Goal: Task Accomplishment & Management: Complete application form

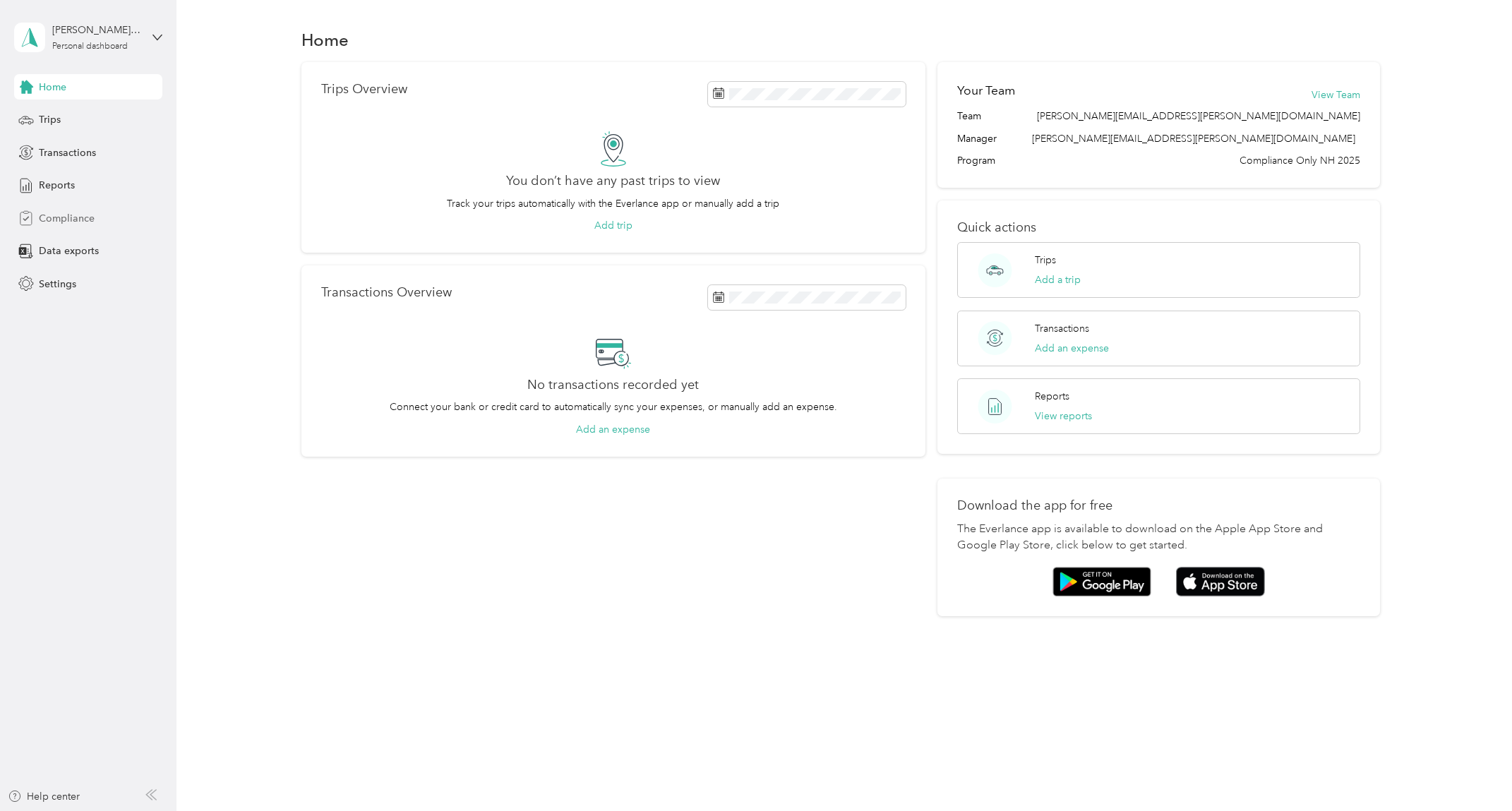
click at [77, 221] on span "Compliance" at bounding box center [67, 218] width 56 height 15
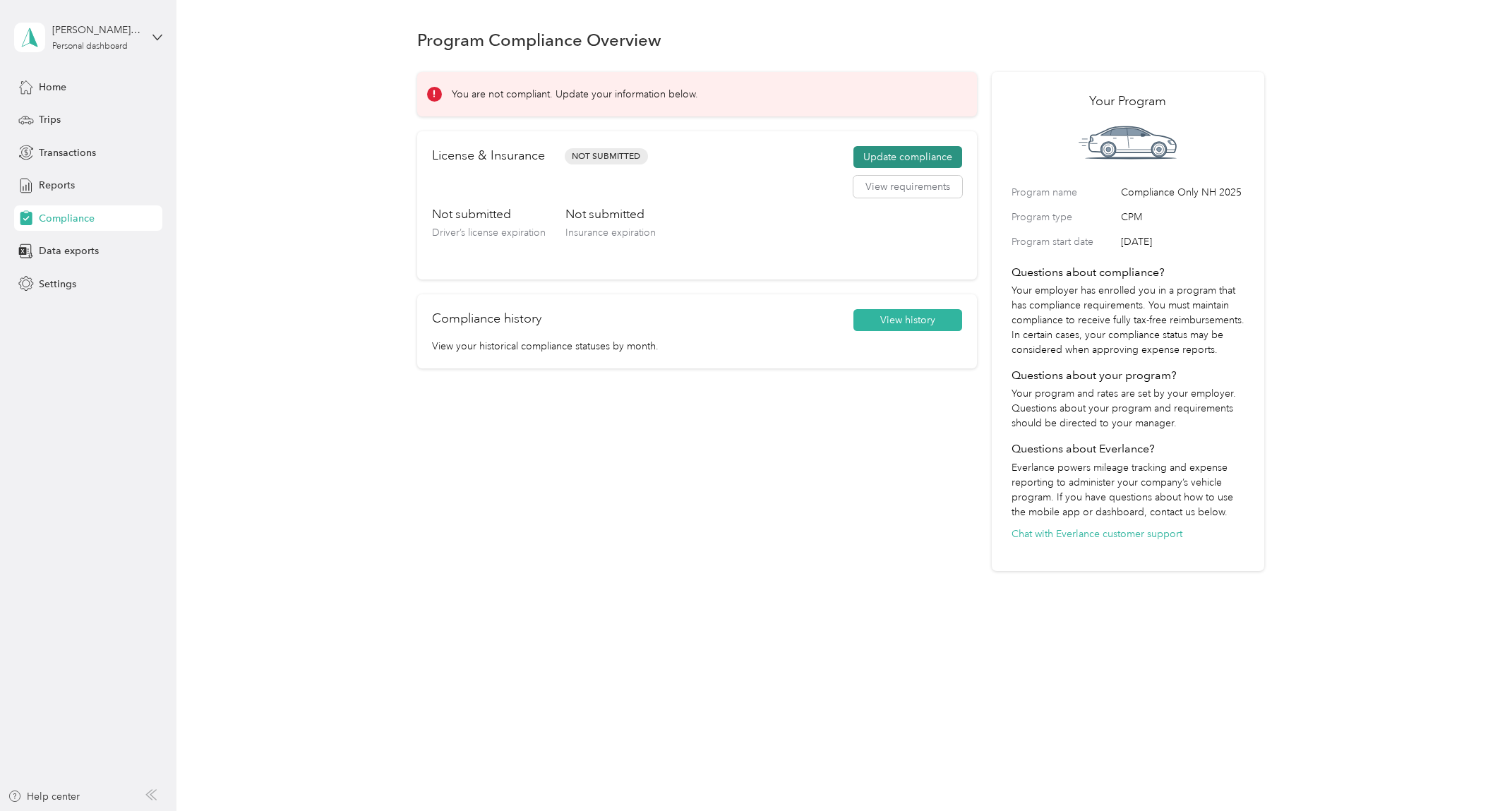
click at [883, 153] on button "Update compliance" at bounding box center [908, 157] width 108 height 23
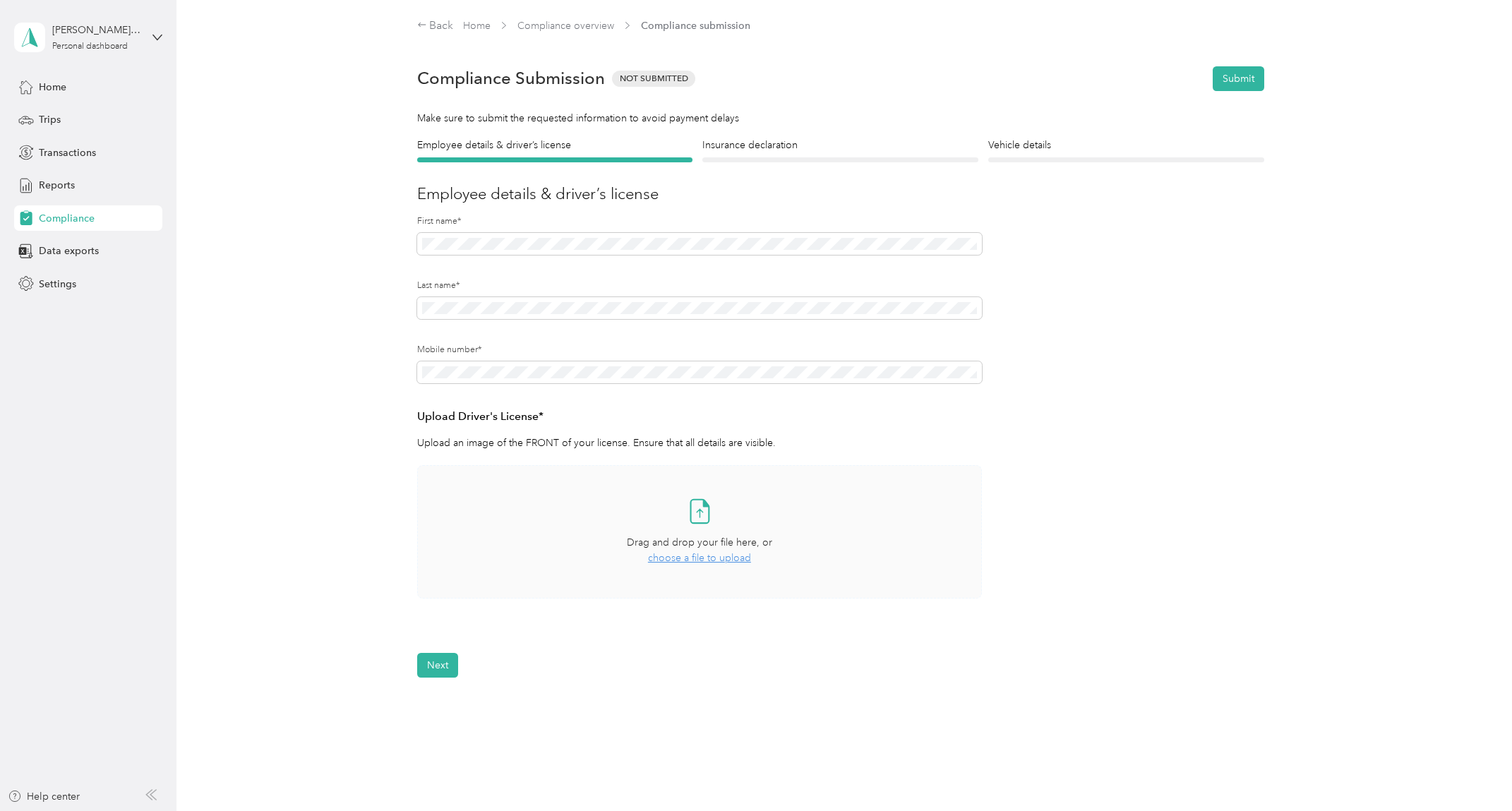
click at [702, 556] on span "choose a file to upload" at bounding box center [700, 558] width 103 height 12
click at [429, 706] on button "Next" at bounding box center [437, 707] width 41 height 25
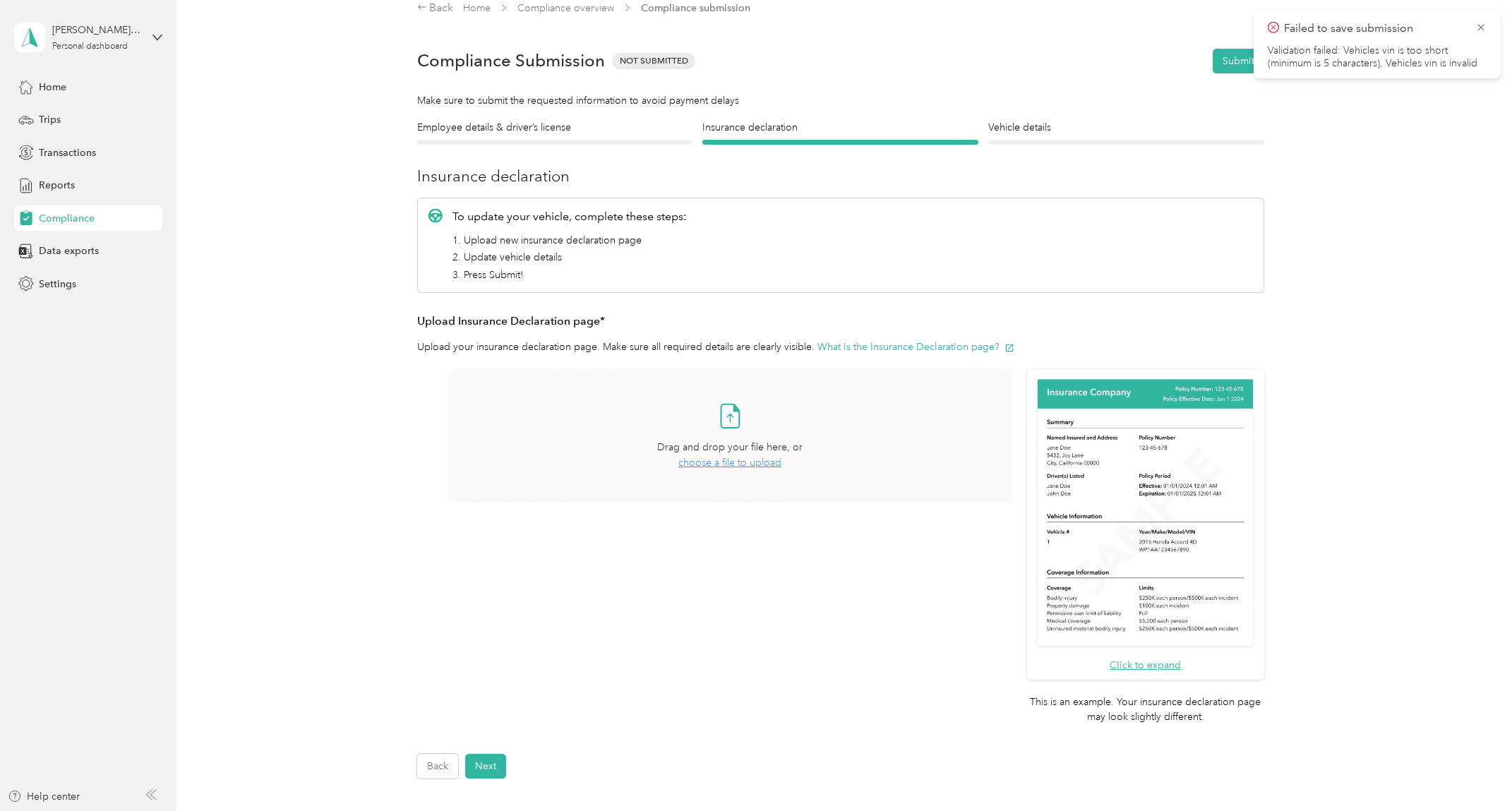
click at [690, 461] on span "choose a file to upload" at bounding box center [730, 463] width 103 height 12
click at [870, 349] on button "What is the Insurance Declaration page?" at bounding box center [916, 347] width 197 height 15
click at [1111, 466] on img at bounding box center [1145, 514] width 222 height 273
click at [1163, 663] on button "Click to expand" at bounding box center [1145, 666] width 72 height 15
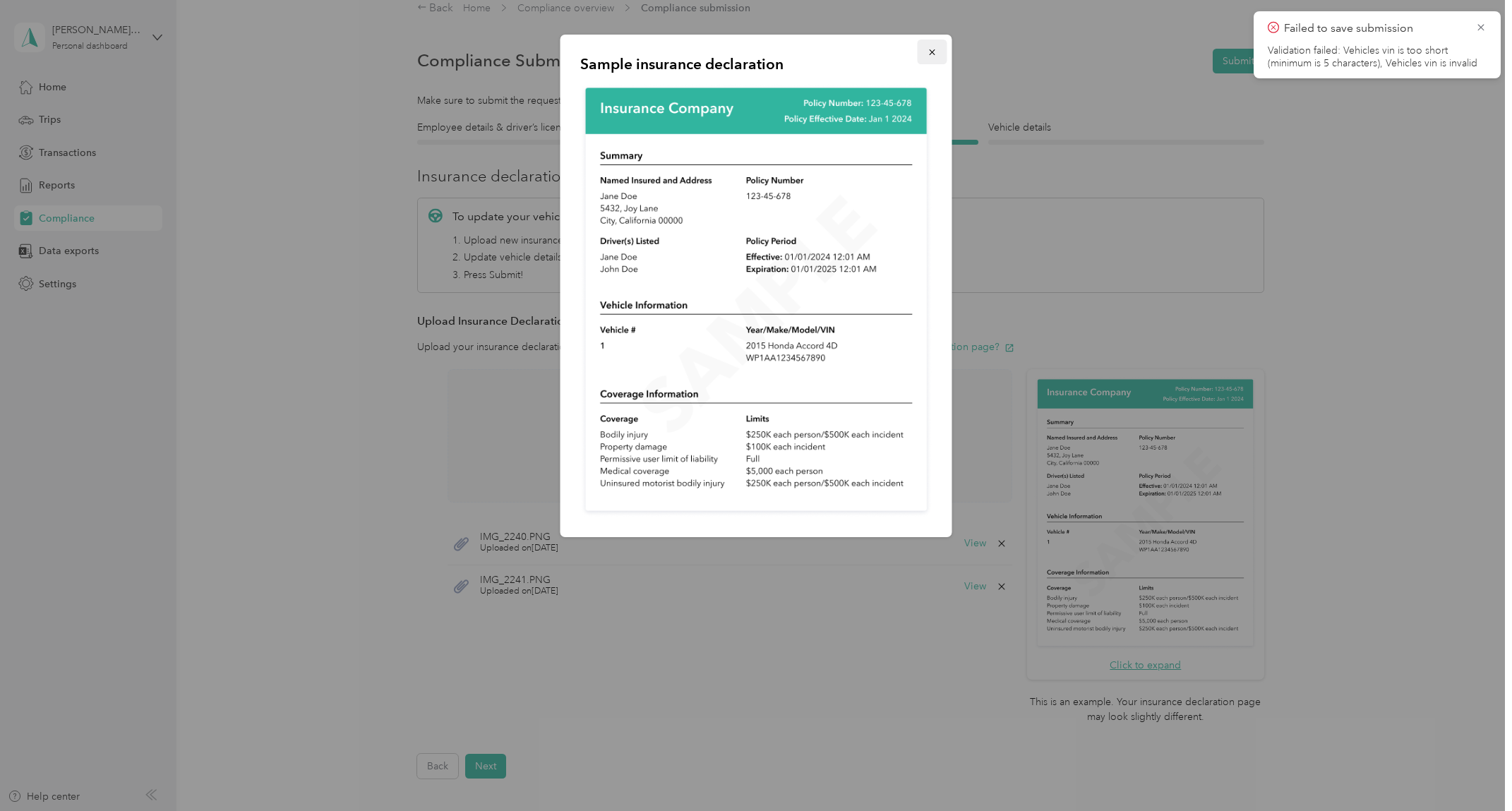
click at [934, 55] on icon "button" at bounding box center [932, 52] width 10 height 10
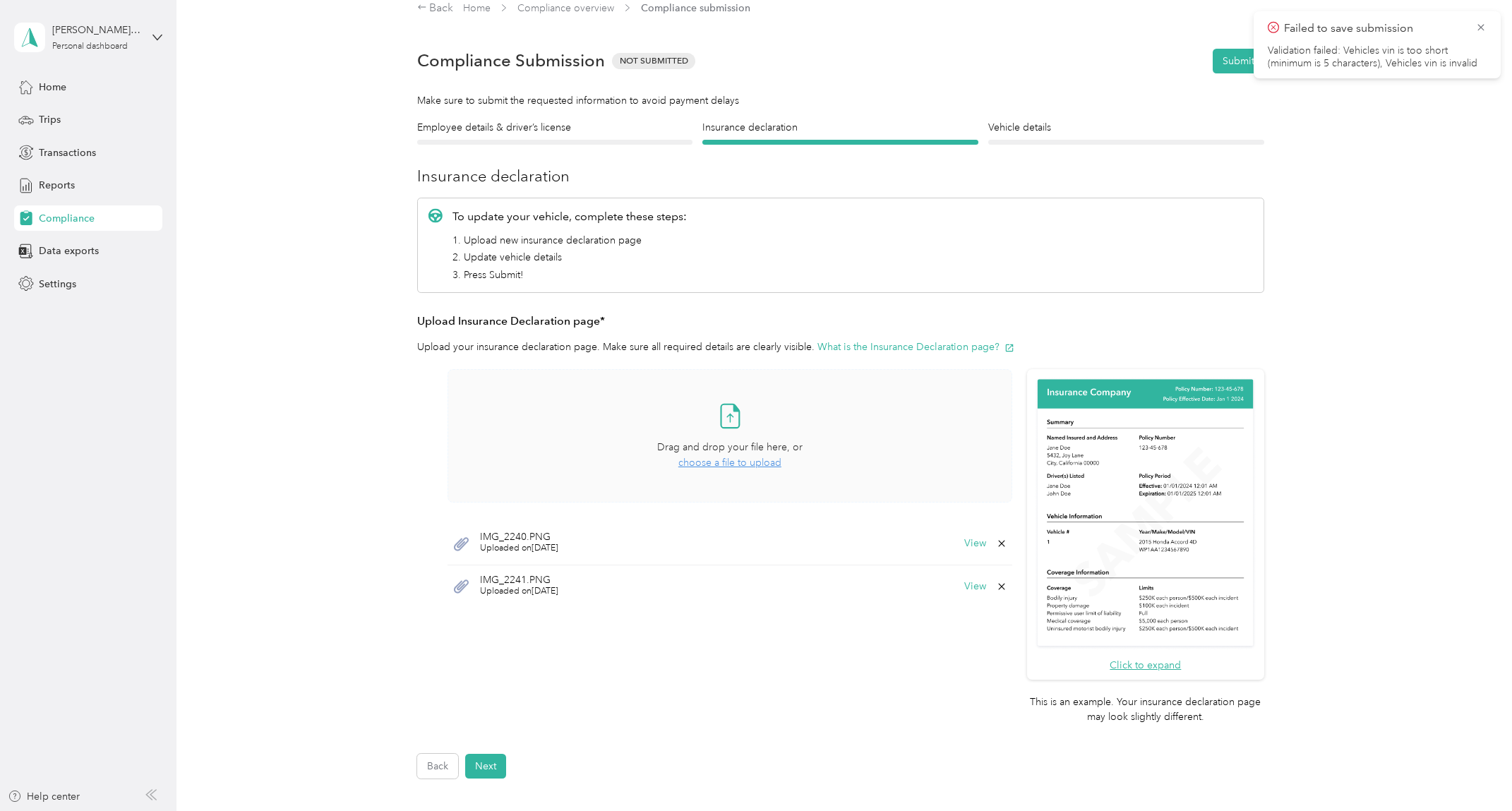
click at [998, 592] on div "IMG_2241.PNG Uploaded on [DATE] View" at bounding box center [730, 587] width 565 height 42
click at [996, 587] on icon at bounding box center [1001, 587] width 11 height 11
click at [964, 598] on button "Yes" at bounding box center [965, 596] width 28 height 23
click at [1001, 544] on icon at bounding box center [1001, 543] width 6 height 6
click at [968, 551] on button "Yes" at bounding box center [965, 553] width 28 height 23
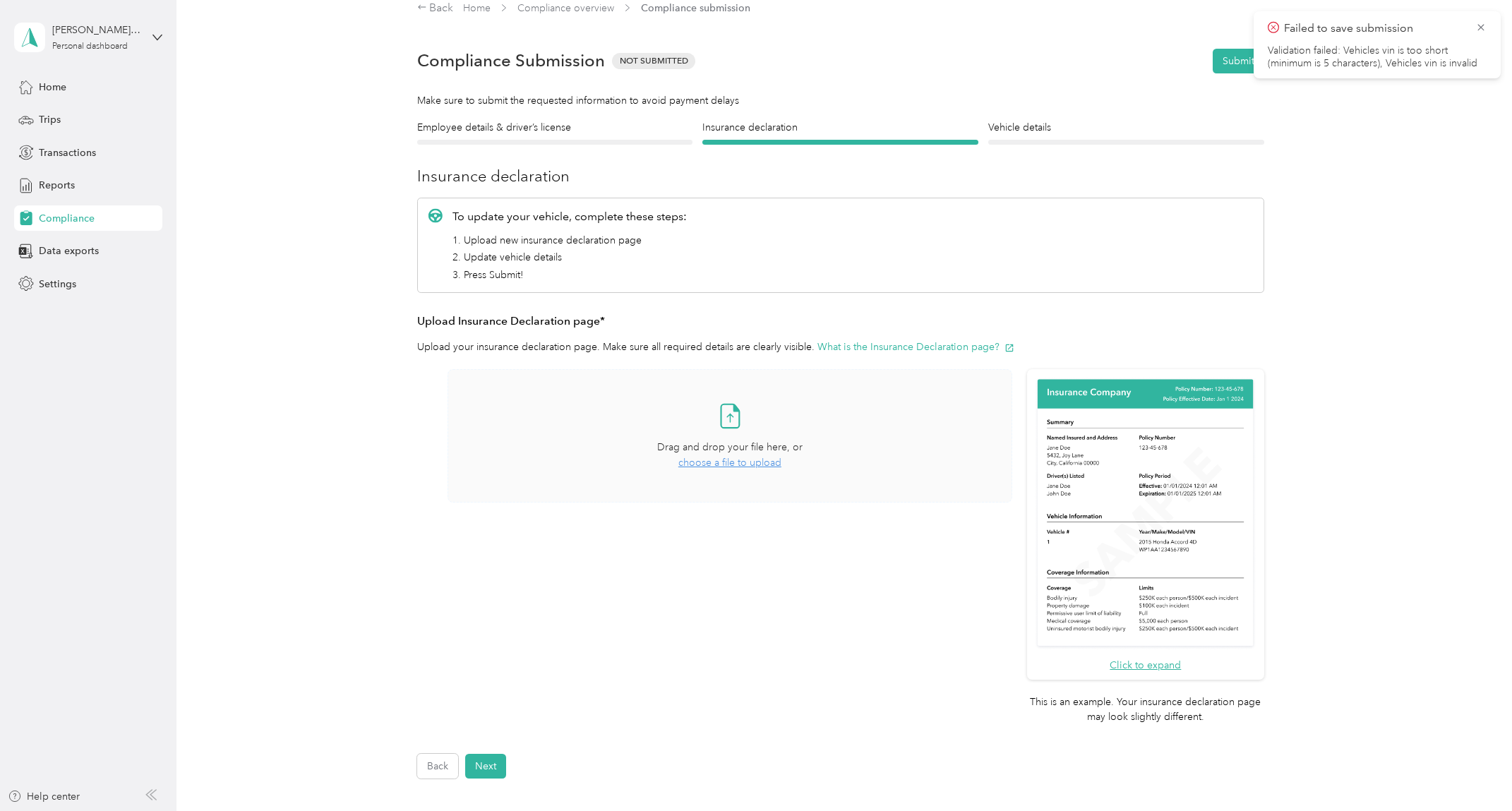
click at [727, 470] on div "Drag and drop your file here, or choose a file to upload" at bounding box center [730, 455] width 145 height 31
click at [731, 469] on div "Drag and drop your file here, or choose a file to upload" at bounding box center [730, 455] width 145 height 31
click at [997, 542] on icon at bounding box center [1001, 543] width 11 height 11
click at [968, 552] on button "Yes" at bounding box center [965, 553] width 28 height 23
click at [722, 459] on span "choose a file to upload" at bounding box center [730, 463] width 103 height 12
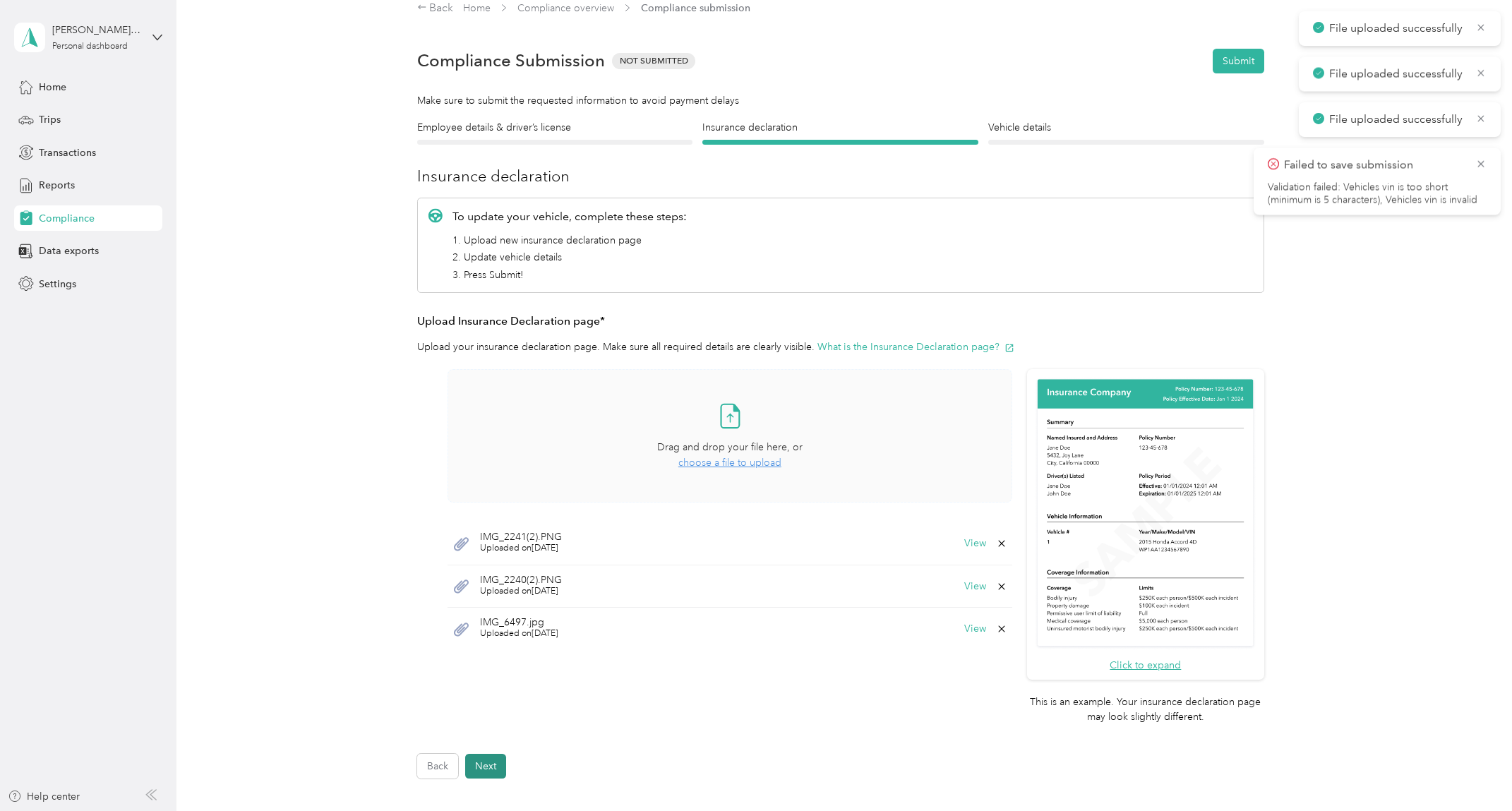
click at [486, 763] on button "Next" at bounding box center [486, 766] width 41 height 25
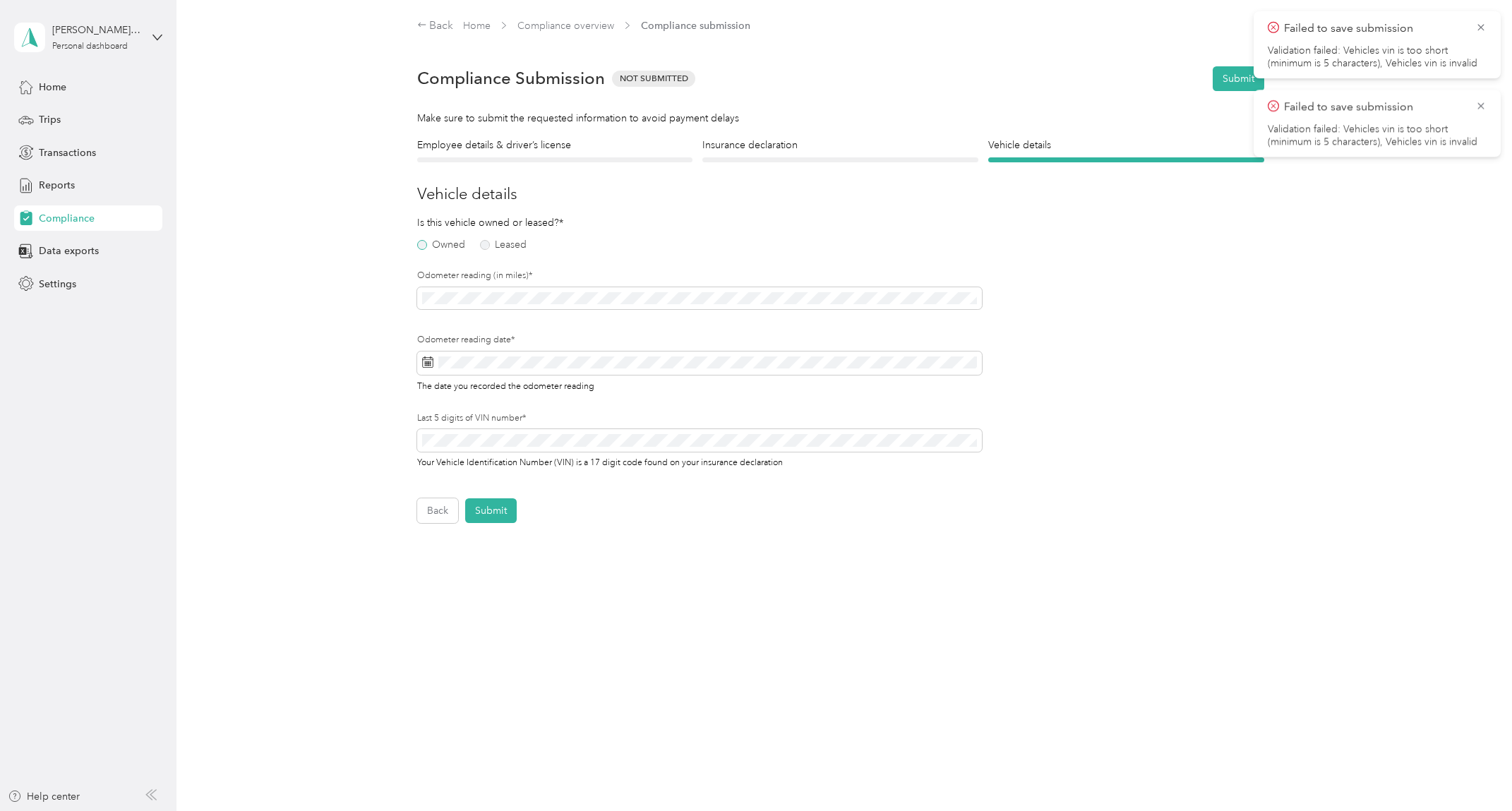
click at [443, 242] on label "Owned" at bounding box center [441, 245] width 48 height 10
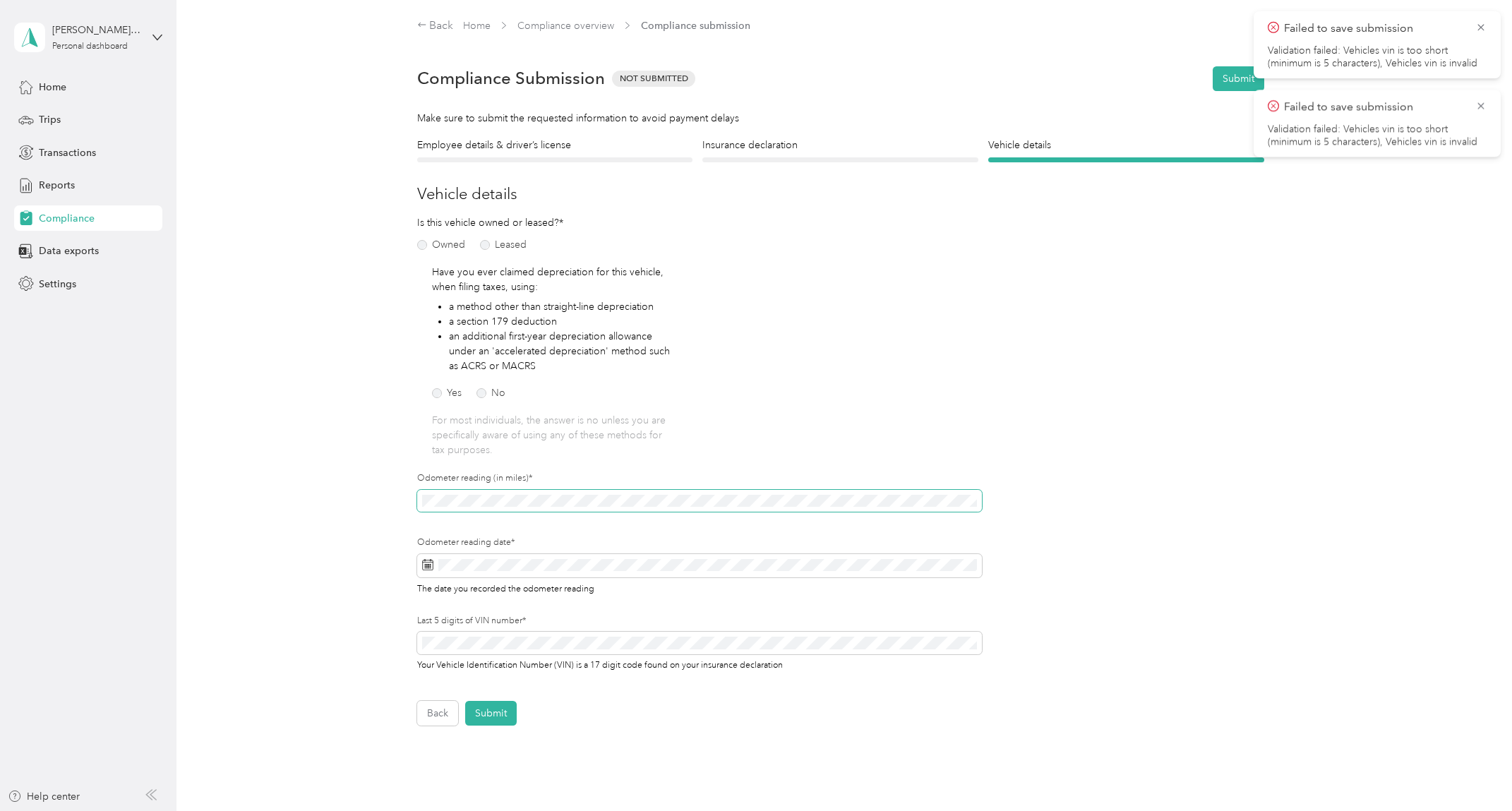
click at [532, 511] on span at bounding box center [700, 502] width 565 height 23
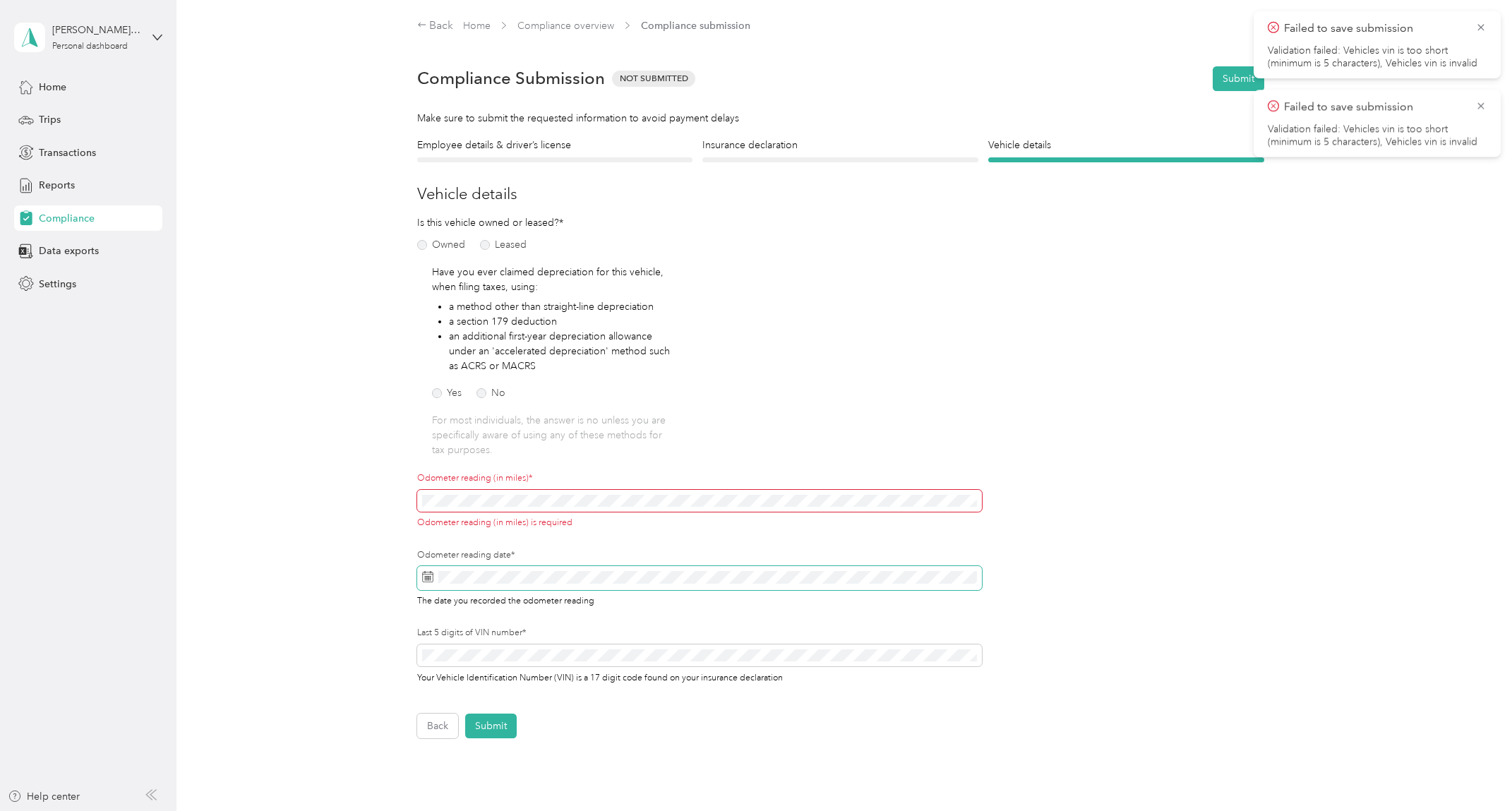
click at [471, 568] on span at bounding box center [700, 578] width 565 height 24
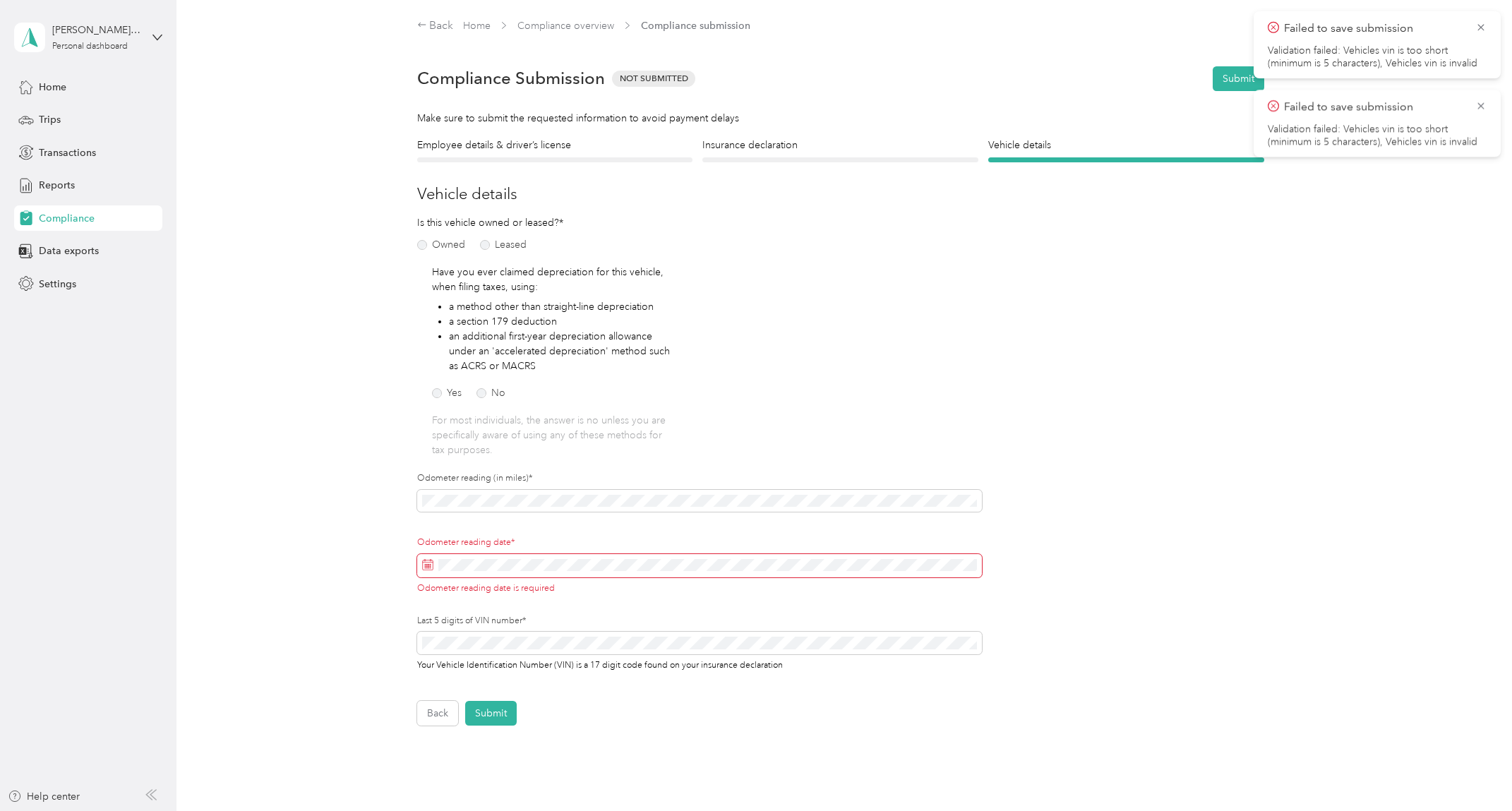
click at [470, 575] on span at bounding box center [700, 566] width 565 height 24
click at [508, 420] on div "1" at bounding box center [505, 421] width 18 height 17
click at [489, 710] on button "Submit" at bounding box center [491, 713] width 51 height 25
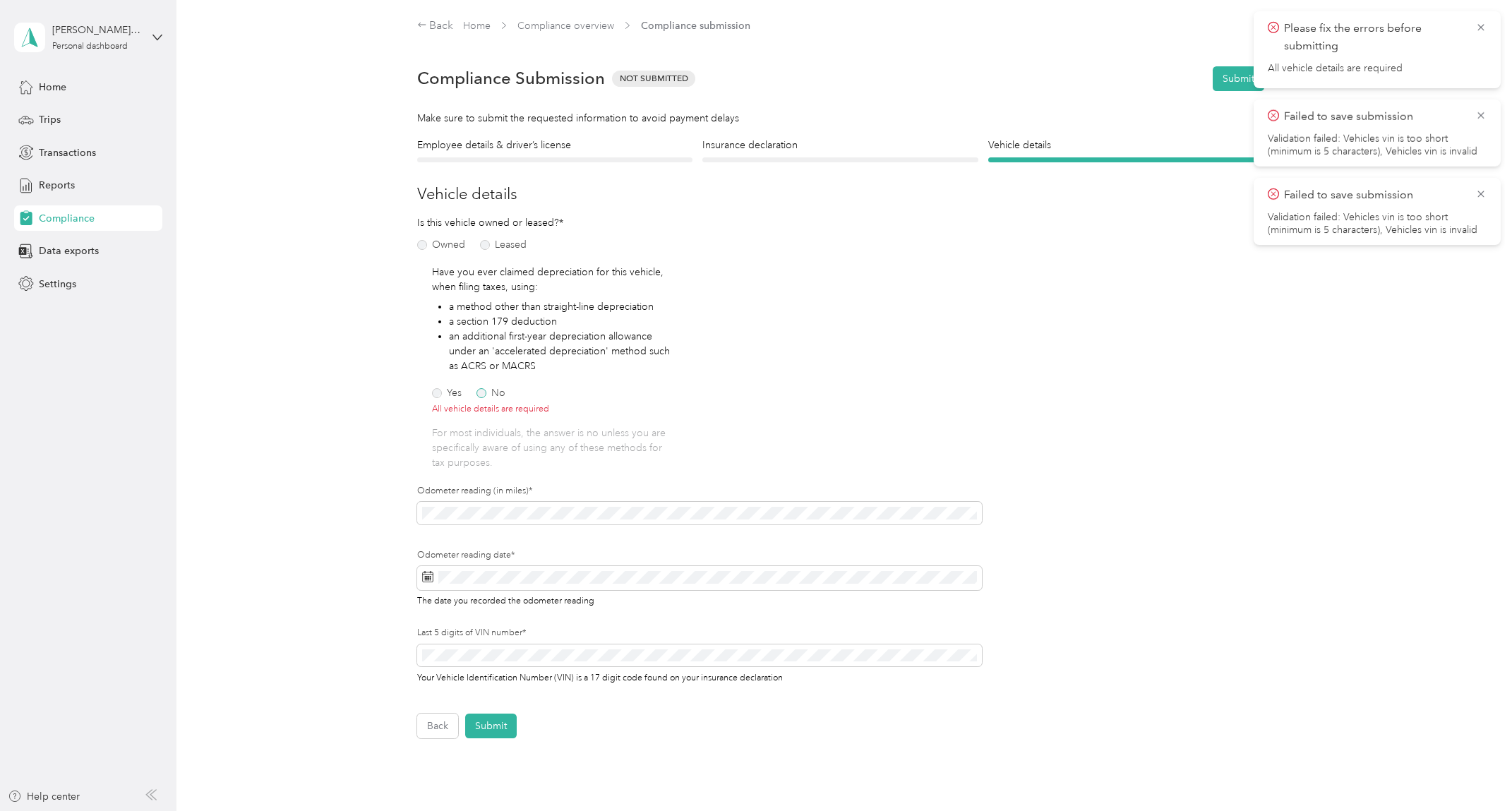
click at [492, 392] on label "No" at bounding box center [491, 393] width 29 height 10
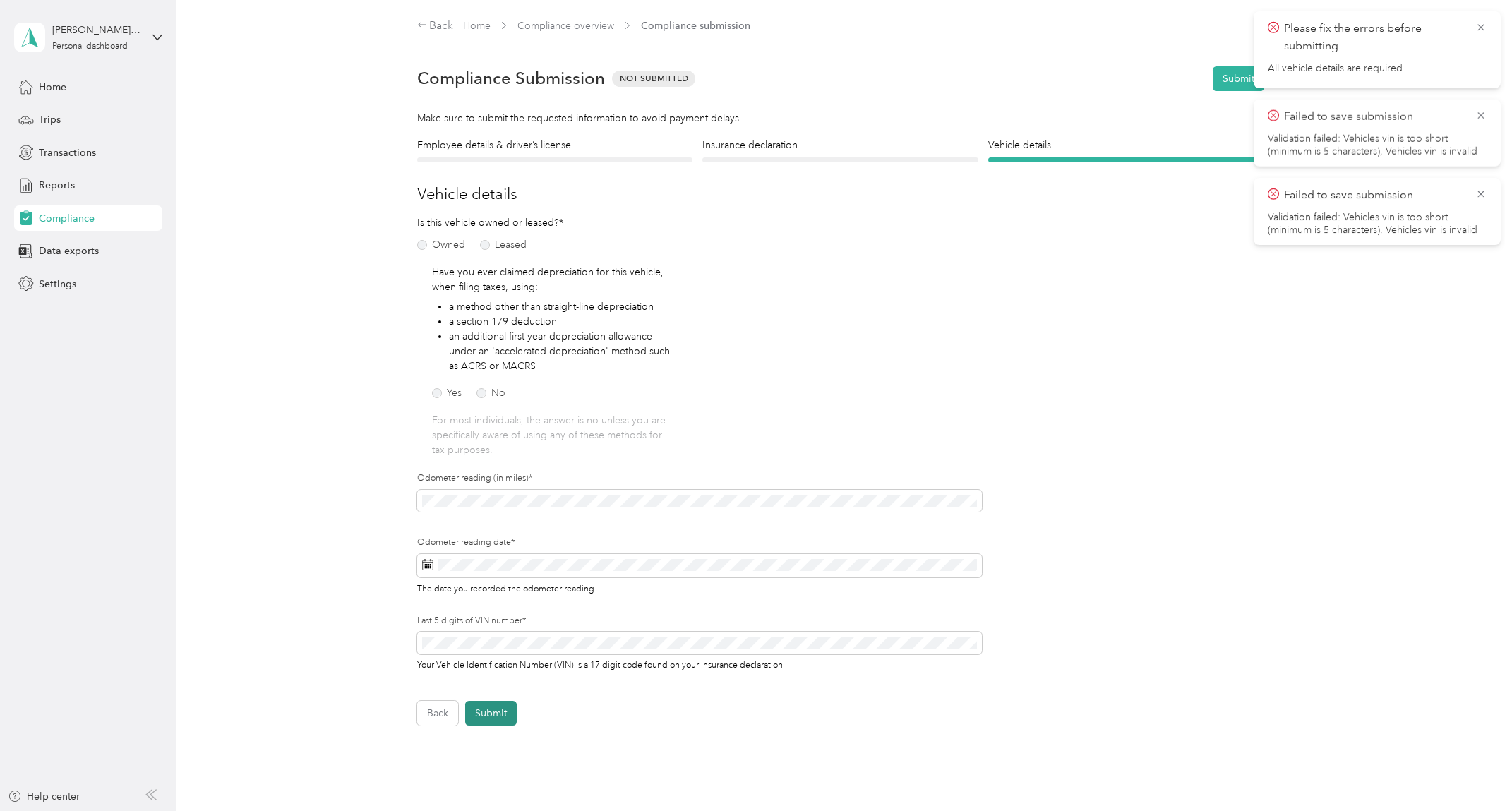
click at [500, 711] on button "Submit" at bounding box center [491, 713] width 51 height 25
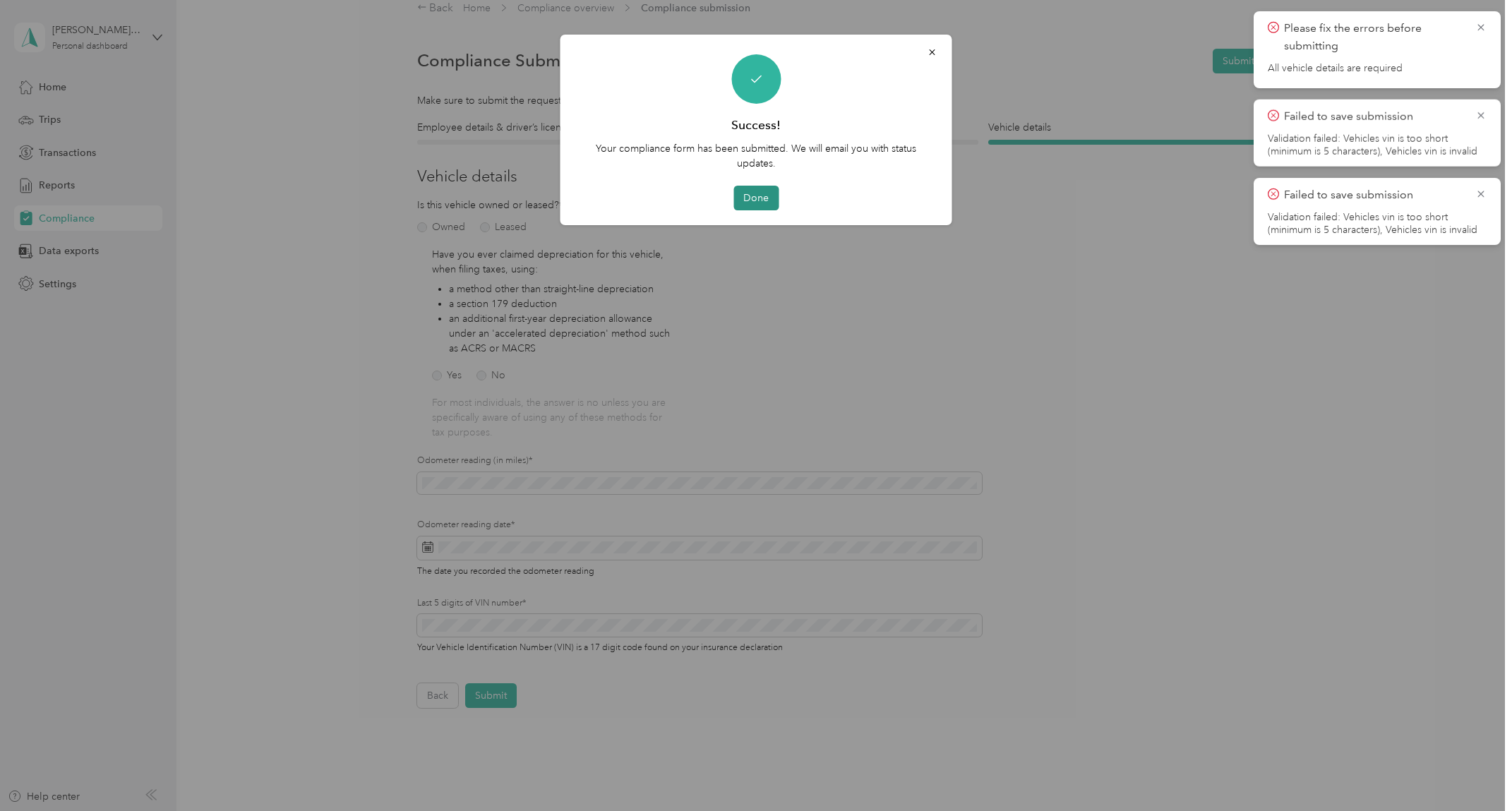
click at [761, 205] on button "Done" at bounding box center [756, 198] width 45 height 25
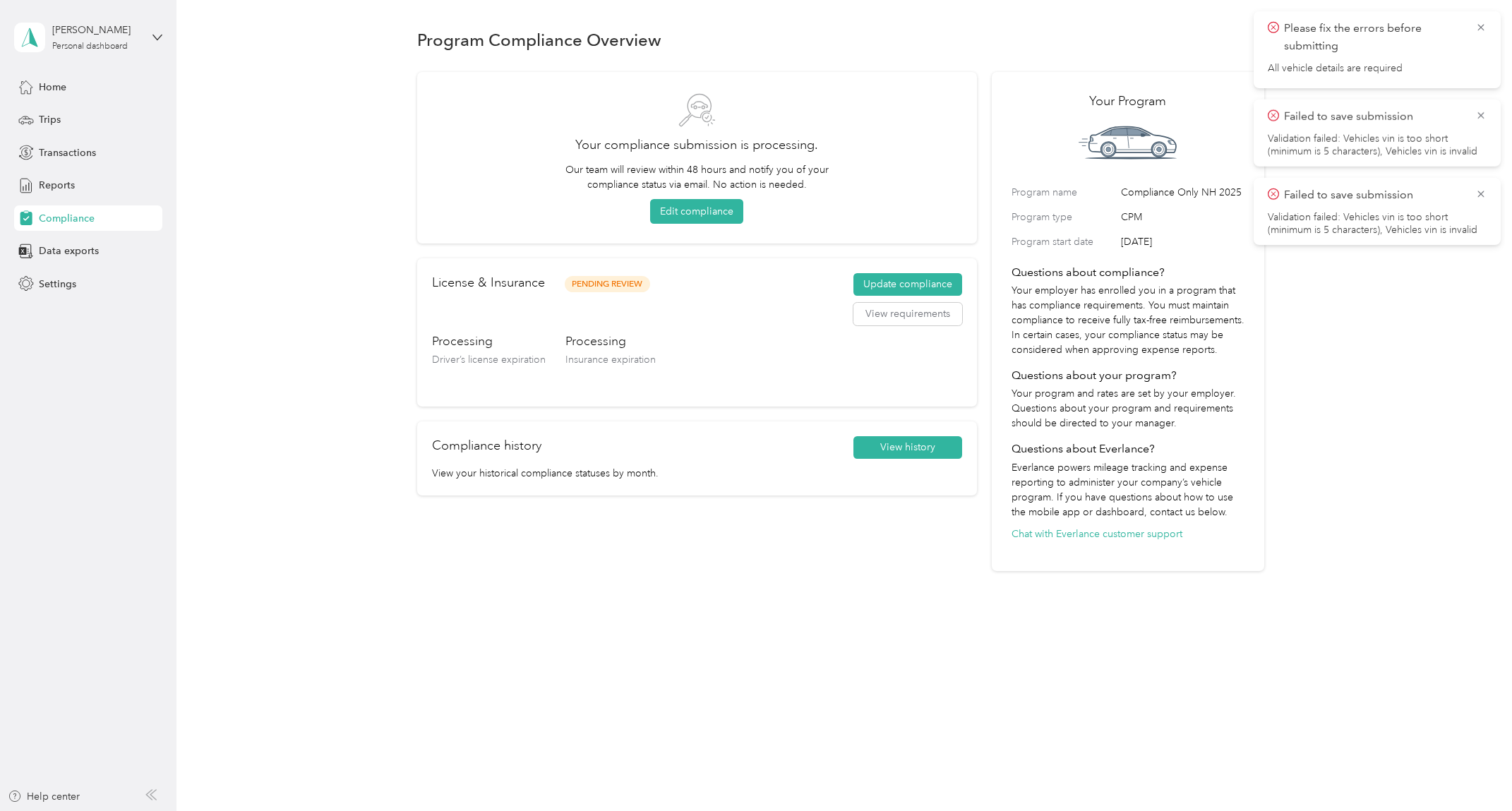
click at [1469, 195] on span "Failed to save submission" at bounding box center [1377, 195] width 219 height 17
click at [1479, 195] on icon at bounding box center [1481, 194] width 11 height 13
click at [1477, 127] on div "Failed to save submission Validation failed: Vehicles vin is too short (minimum…" at bounding box center [1377, 133] width 219 height 50
click at [1480, 109] on icon at bounding box center [1481, 114] width 11 height 13
click at [1484, 27] on icon at bounding box center [1481, 27] width 11 height 13
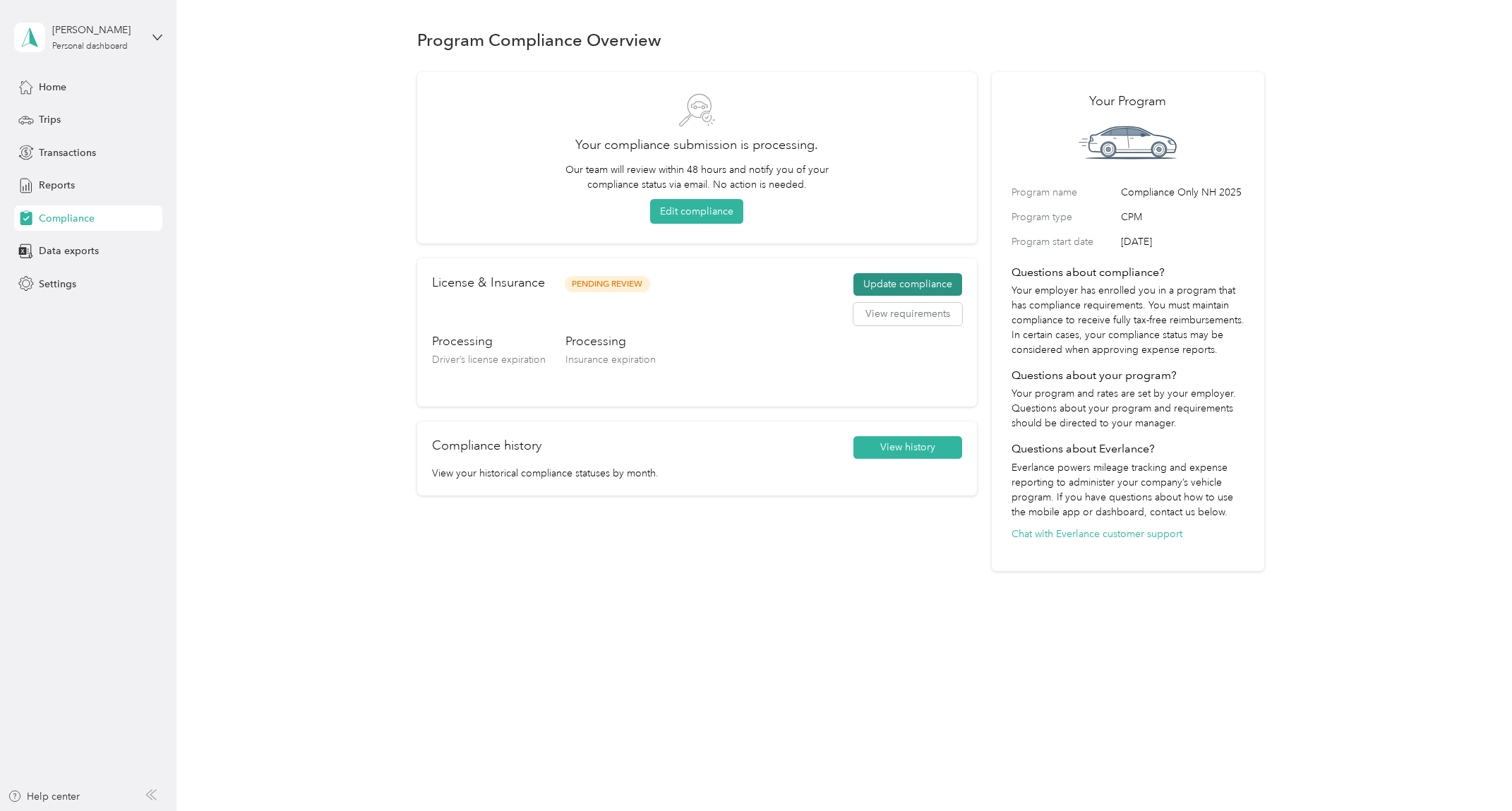
click at [935, 287] on button "Update compliance" at bounding box center [908, 285] width 108 height 23
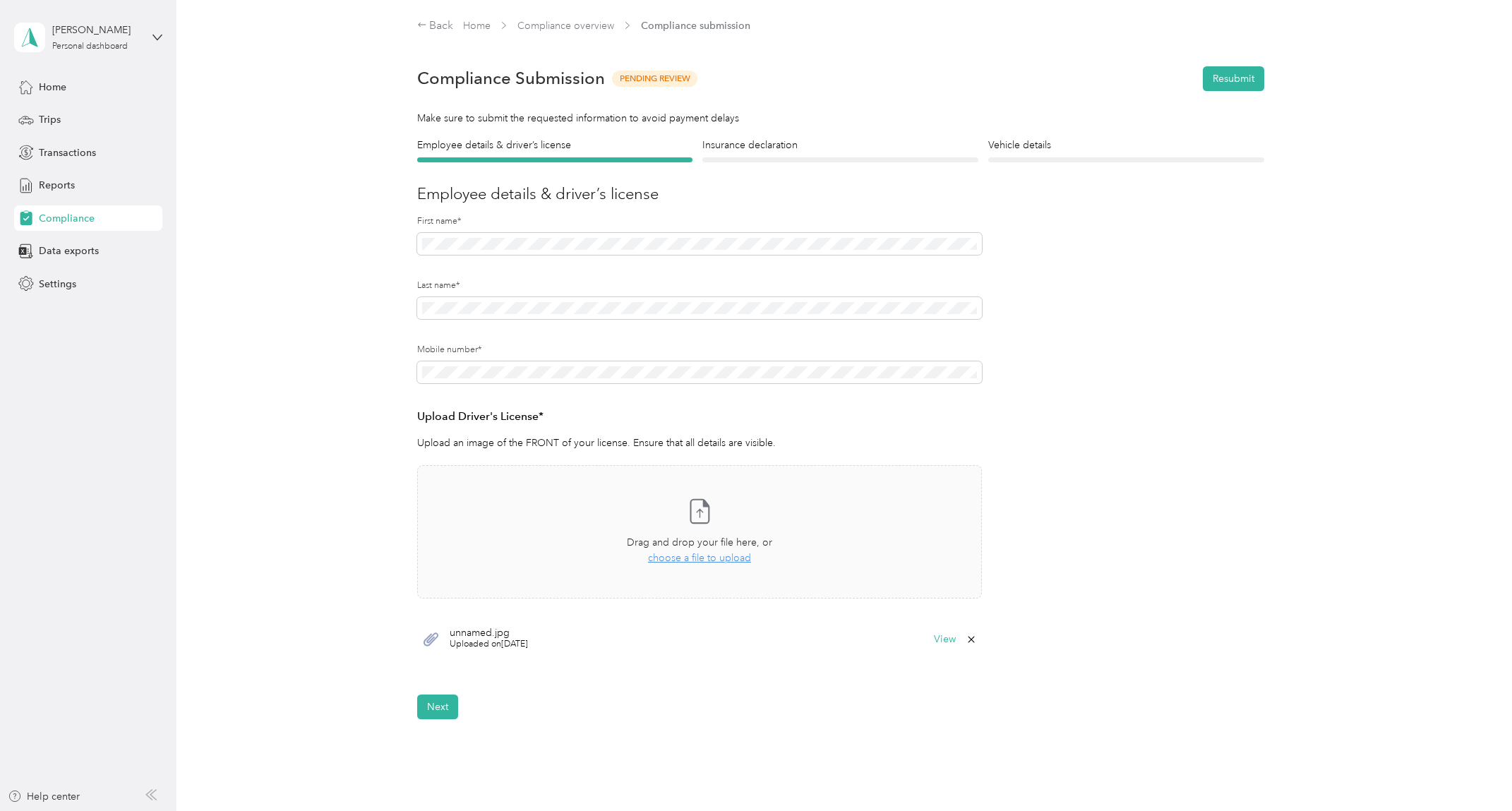
click at [466, 709] on div "Next" at bounding box center [840, 707] width 847 height 25
click at [449, 706] on button "Next" at bounding box center [437, 707] width 41 height 25
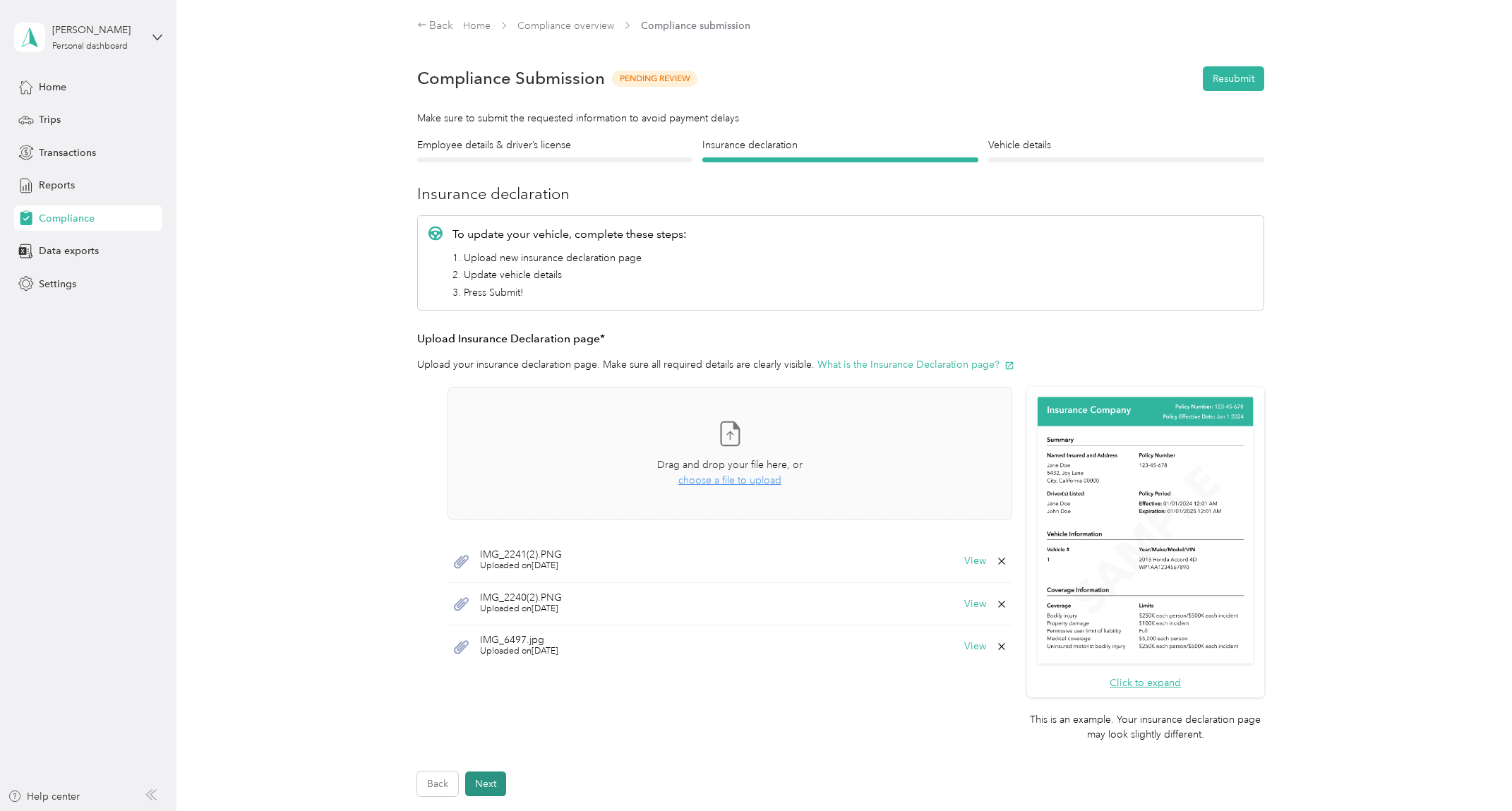
click at [492, 784] on button "Next" at bounding box center [486, 784] width 41 height 25
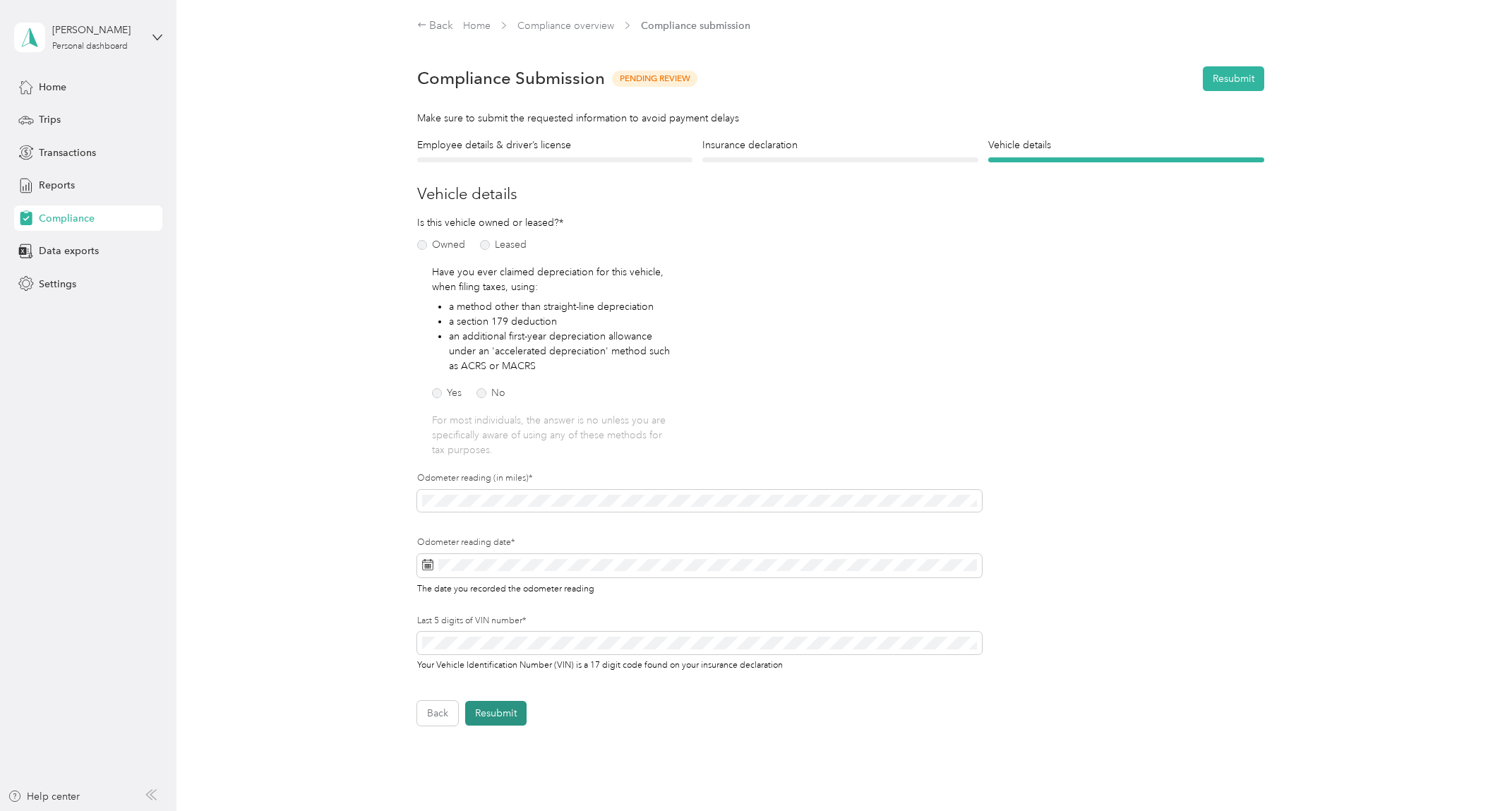
click at [492, 715] on button "Resubmit" at bounding box center [496, 713] width 62 height 25
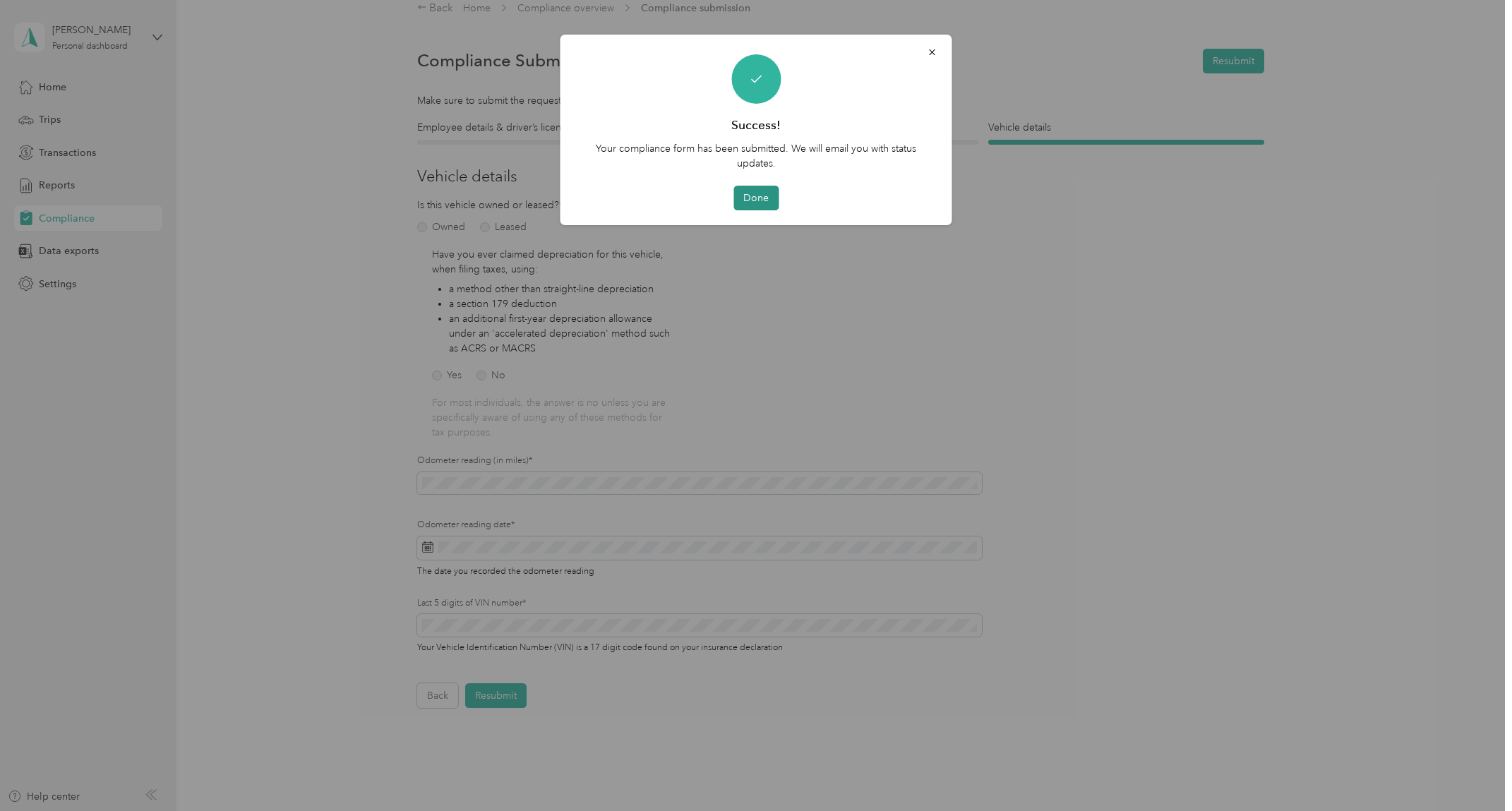
click at [739, 205] on button "Done" at bounding box center [756, 198] width 45 height 25
